Goal: Navigation & Orientation: Find specific page/section

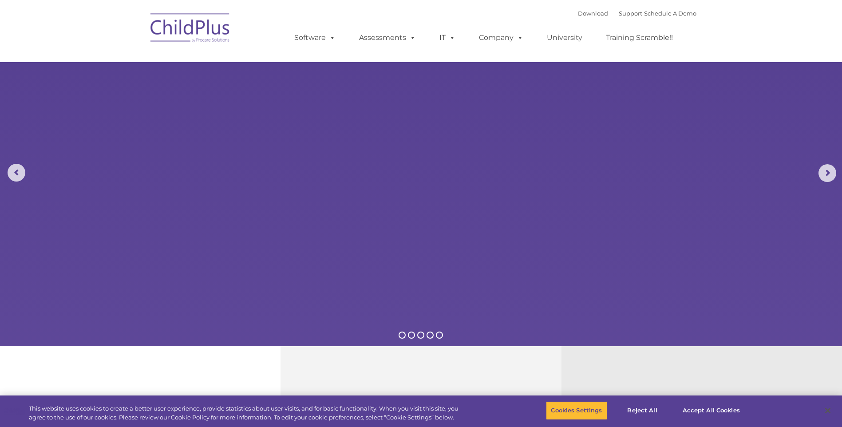
select select "MEDIUM"
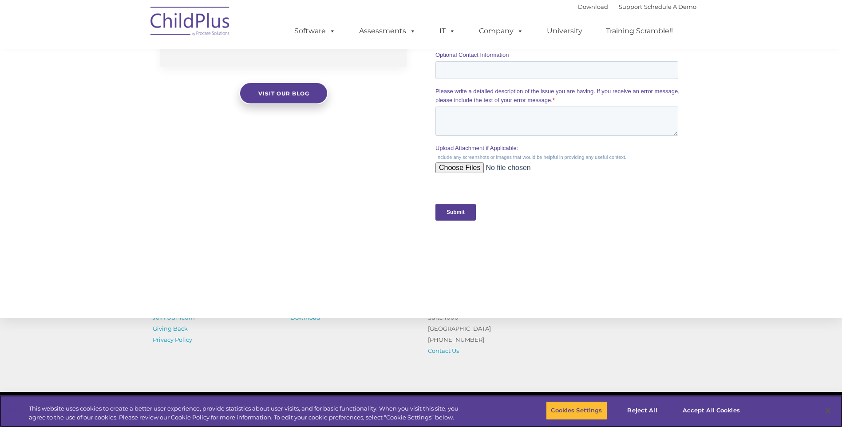
scroll to position [848, 0]
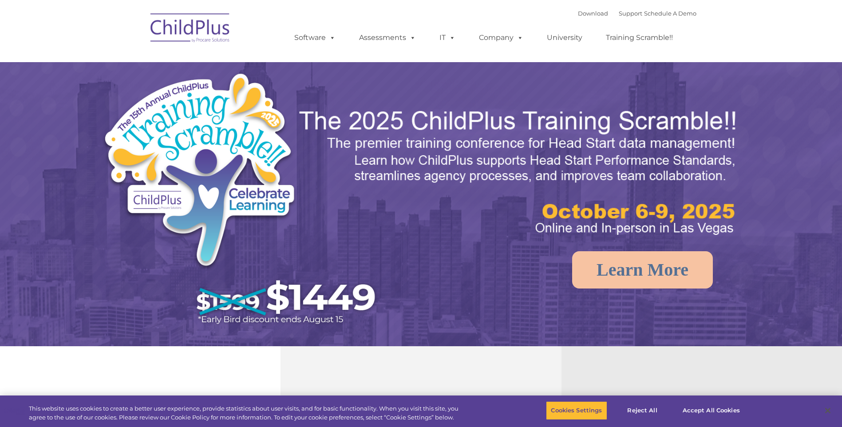
select select "MEDIUM"
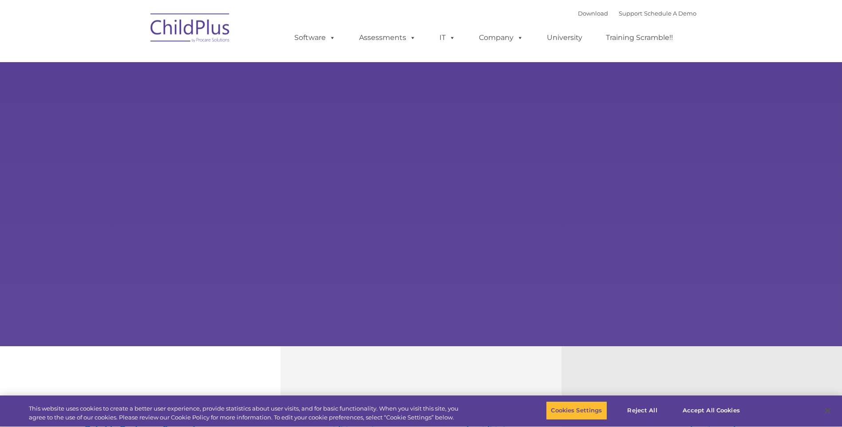
type input ""
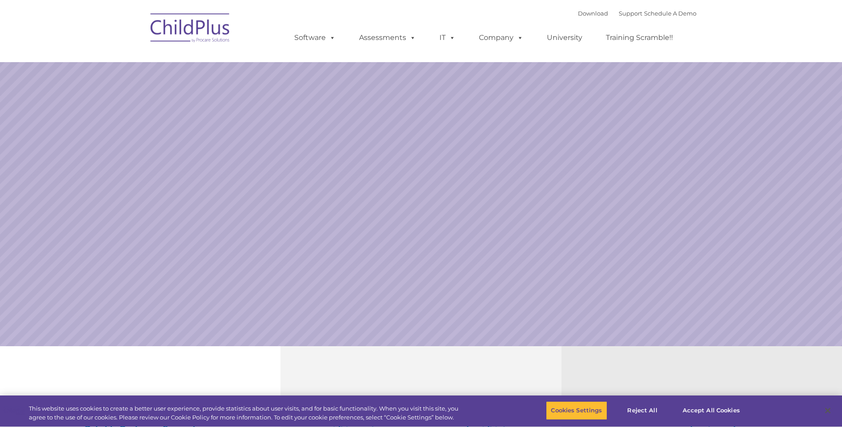
select select "MEDIUM"
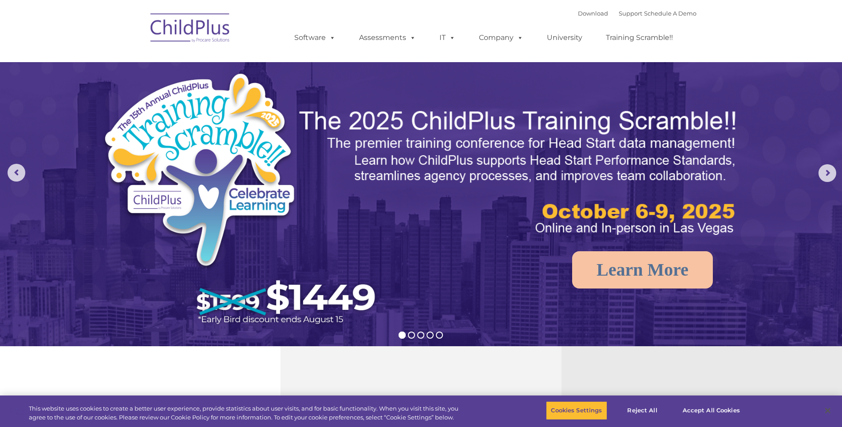
click at [170, 20] on img at bounding box center [190, 29] width 89 height 44
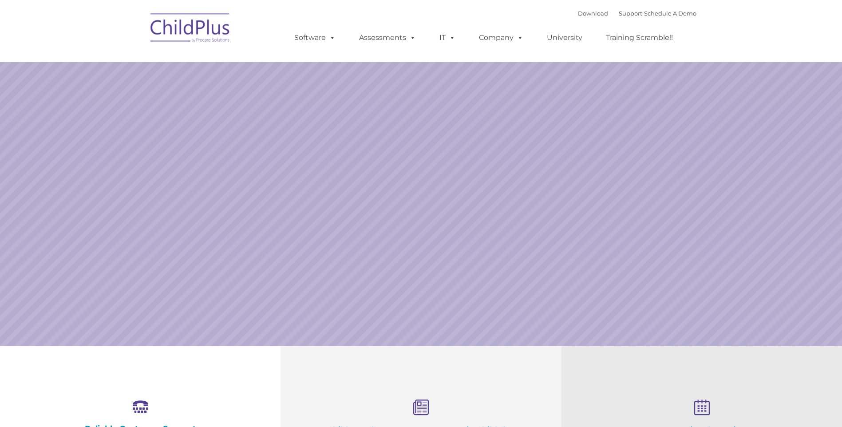
select select "MEDIUM"
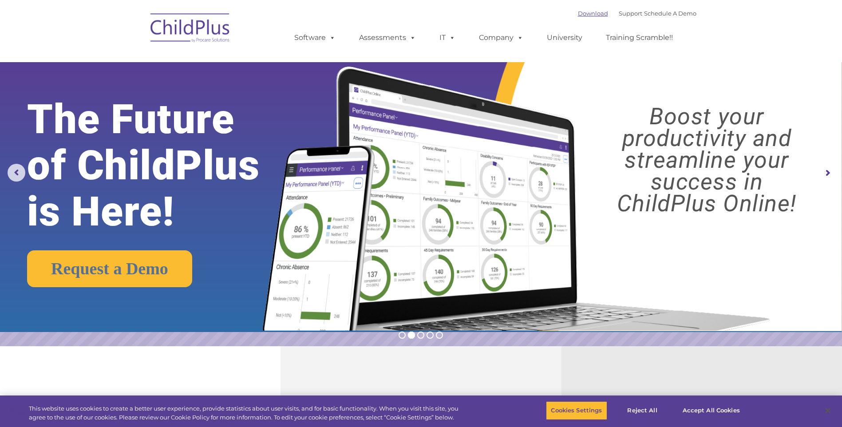
click at [578, 16] on link "Download" at bounding box center [593, 13] width 30 height 7
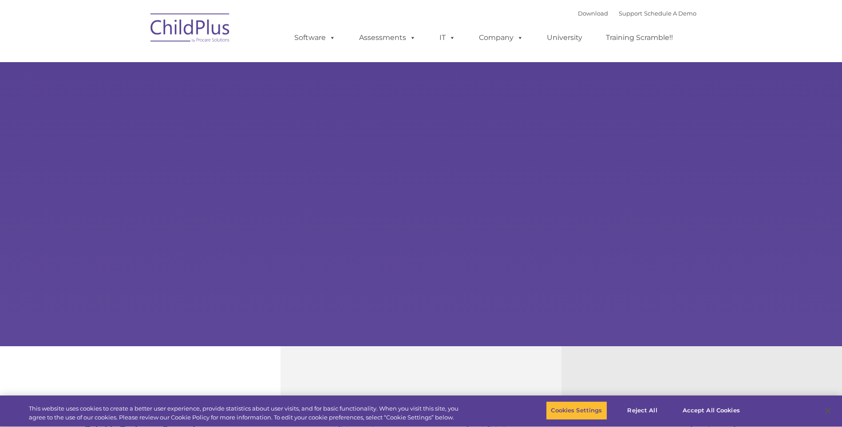
type input ""
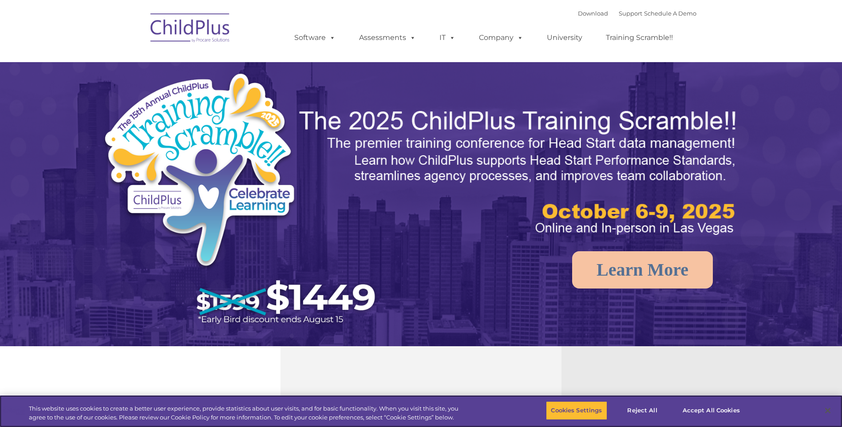
select select "MEDIUM"
click at [820, 168] on rs-arrow at bounding box center [827, 173] width 18 height 18
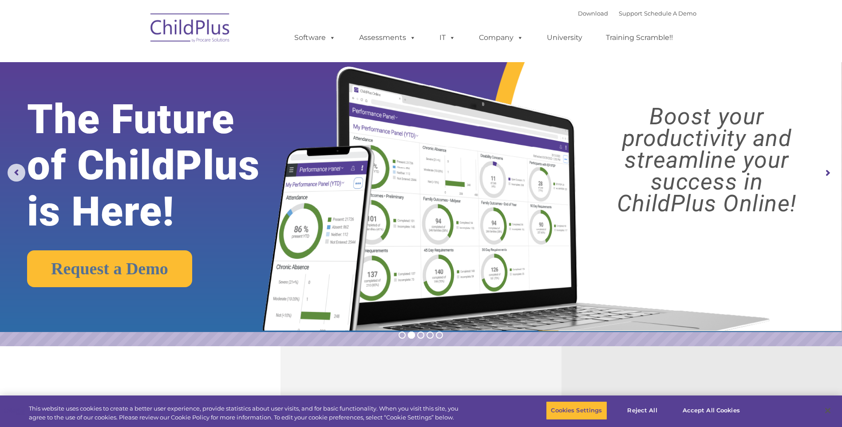
click at [830, 172] on rs-arrow at bounding box center [827, 173] width 18 height 18
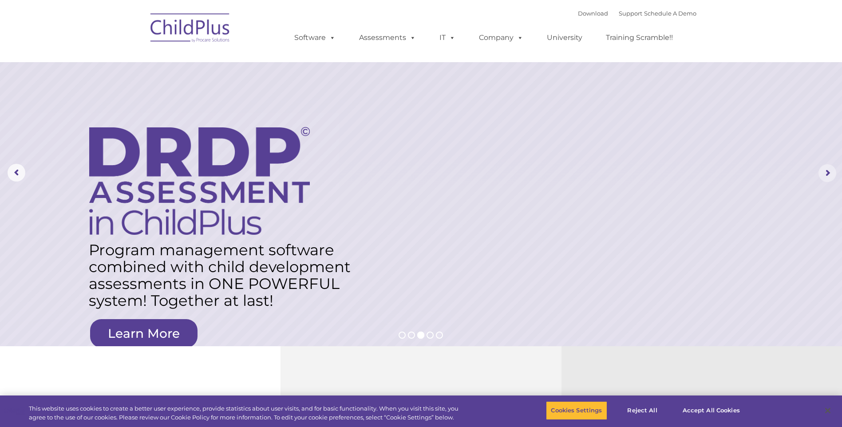
click at [830, 172] on rs-arrow at bounding box center [827, 173] width 18 height 18
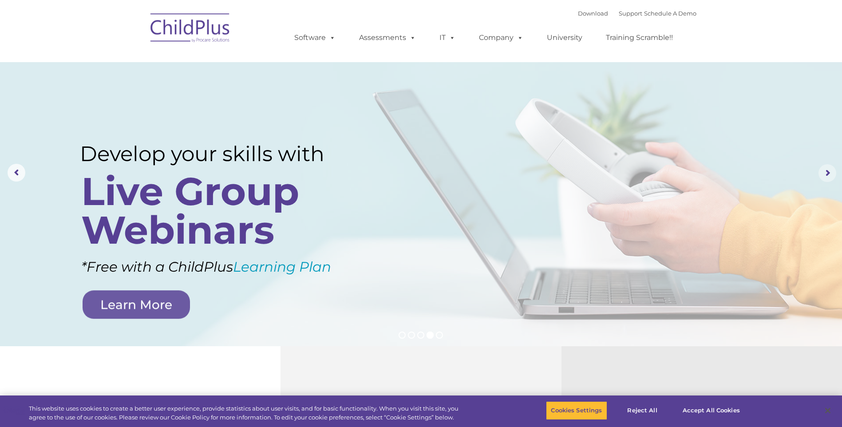
click at [830, 172] on rs-arrow at bounding box center [827, 173] width 18 height 18
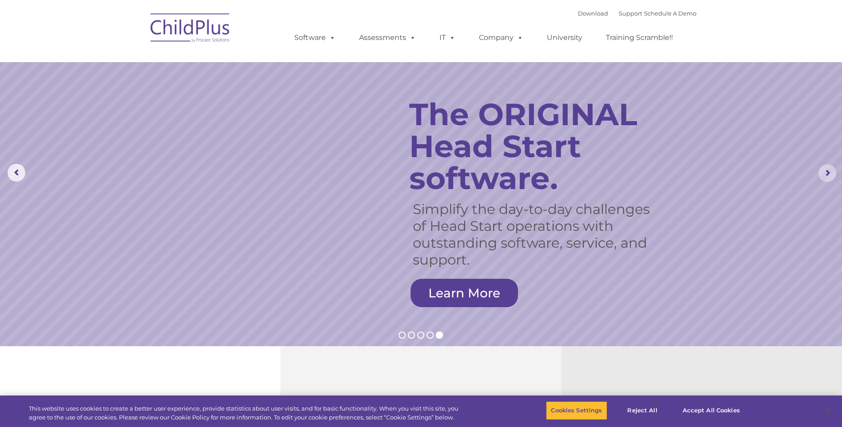
click at [830, 172] on rs-arrow at bounding box center [827, 173] width 18 height 18
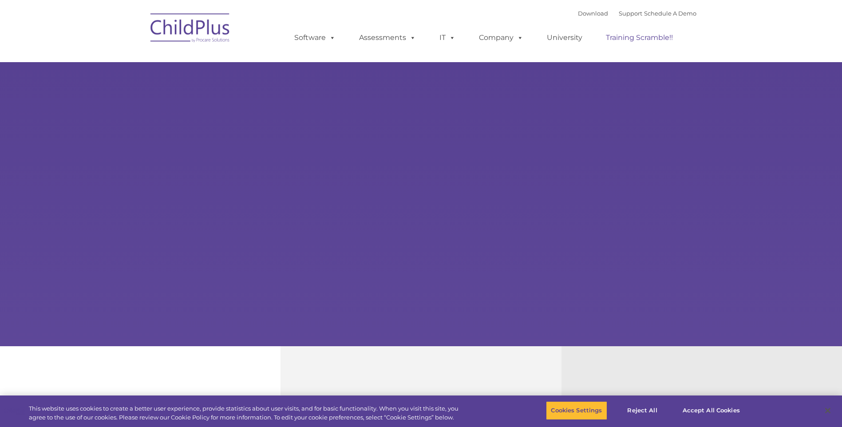
type input ""
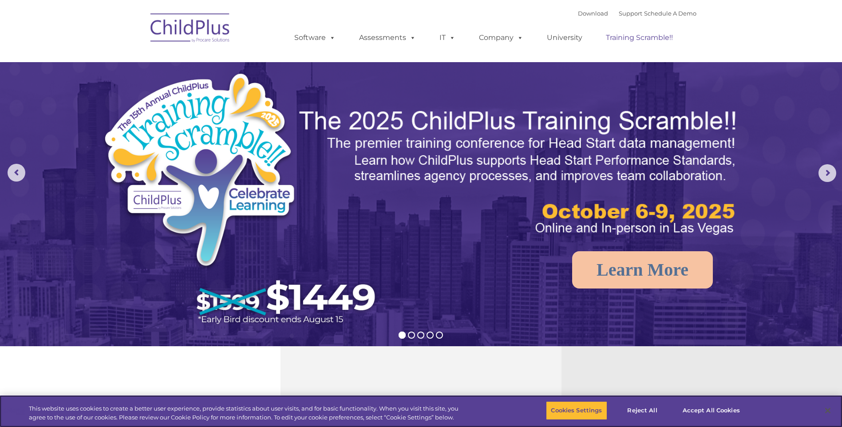
select select "MEDIUM"
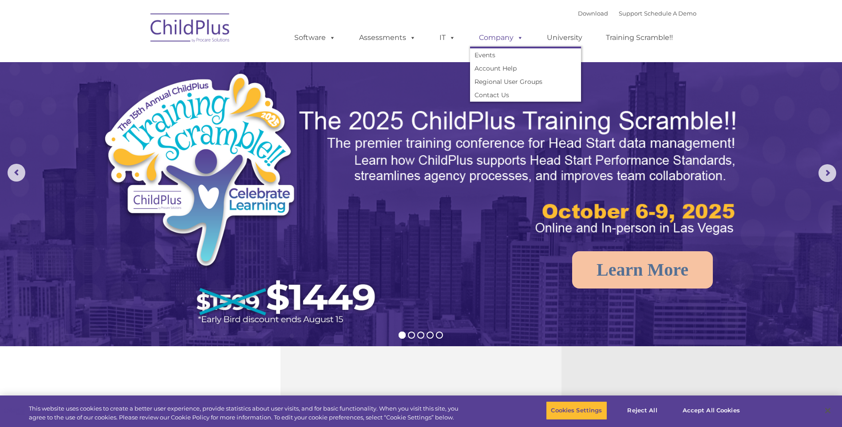
click at [503, 36] on link "Company" at bounding box center [501, 38] width 62 height 18
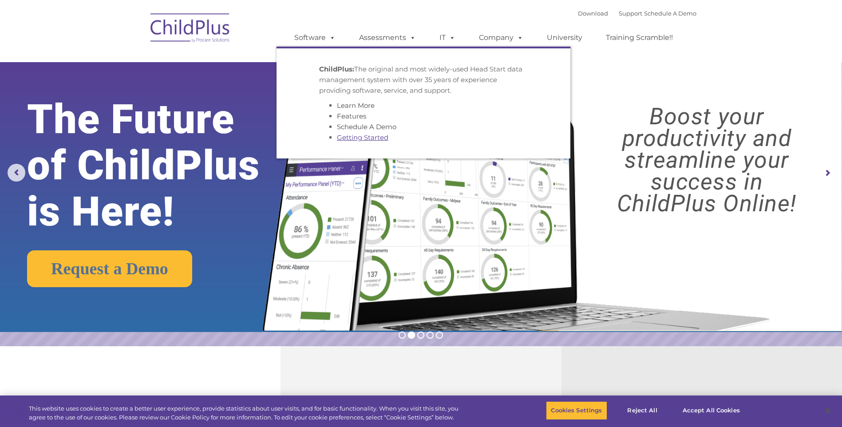
click at [351, 137] on link "Getting Started" at bounding box center [362, 137] width 51 height 8
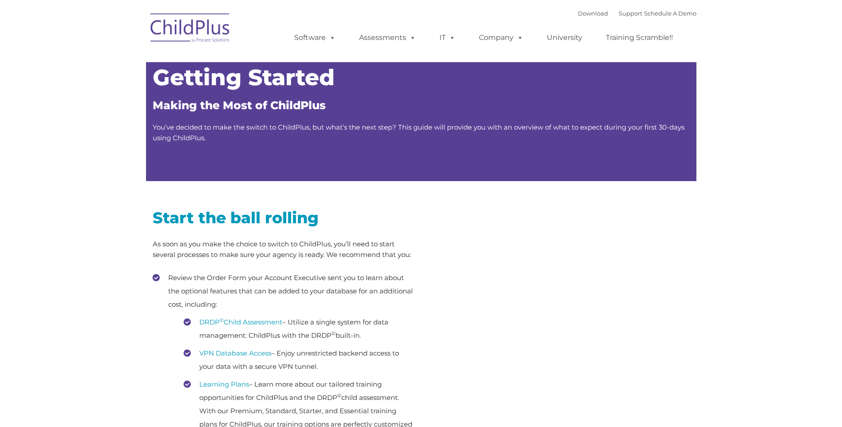
type input ""
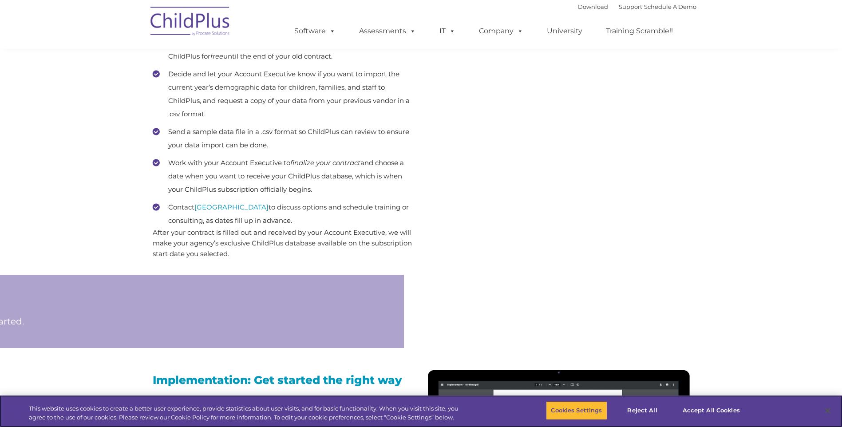
scroll to position [453, 0]
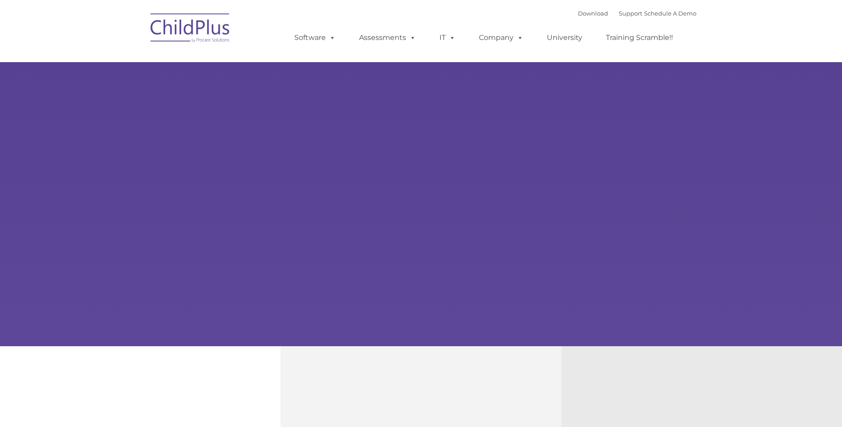
type input ""
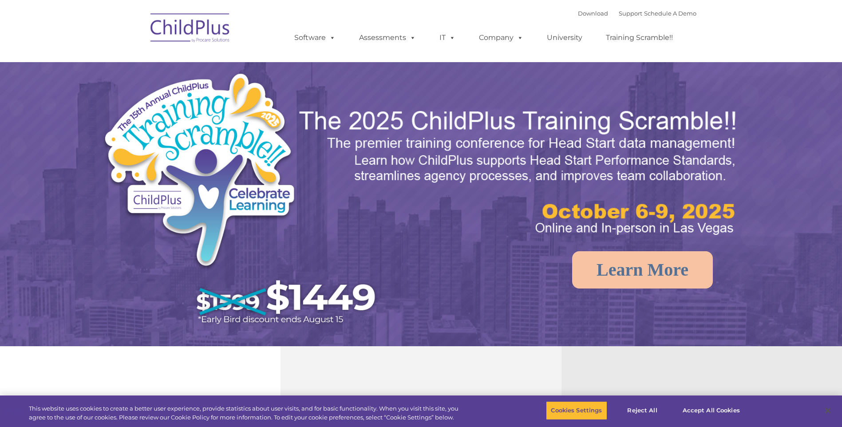
select select "MEDIUM"
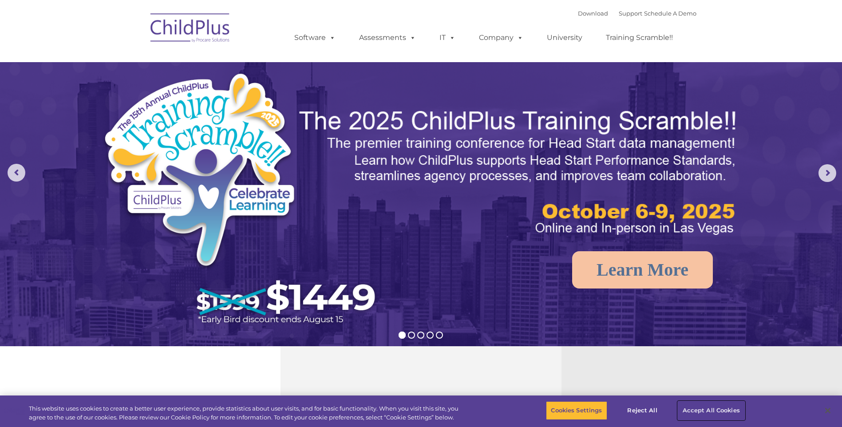
click at [714, 409] on button "Accept All Cookies" at bounding box center [711, 410] width 67 height 19
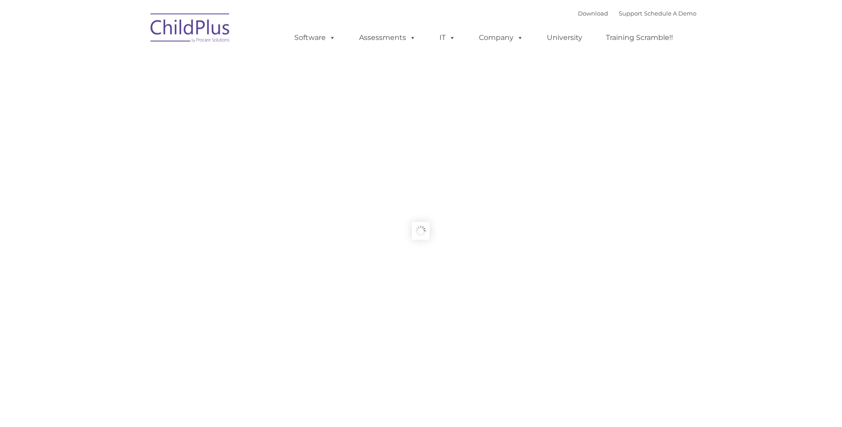
type input ""
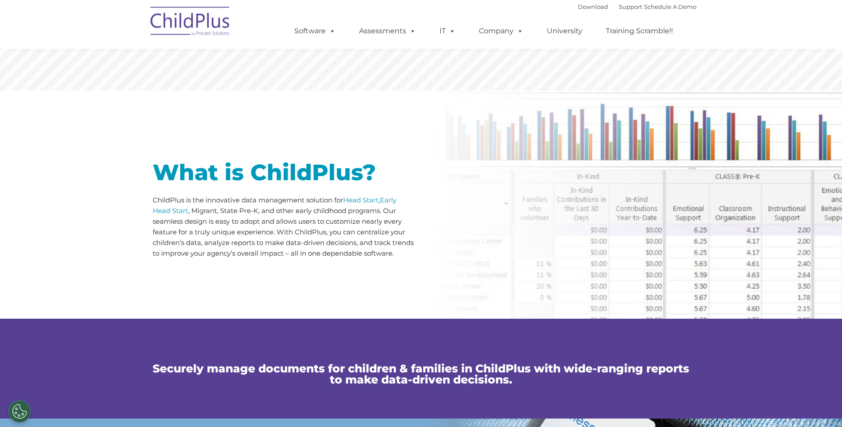
scroll to position [325, 0]
